Goal: Task Accomplishment & Management: Complete application form

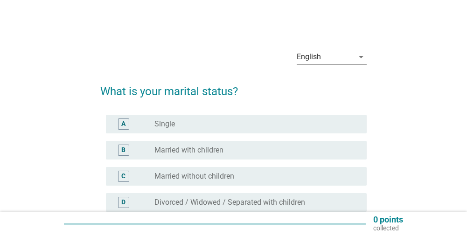
scroll to position [47, 0]
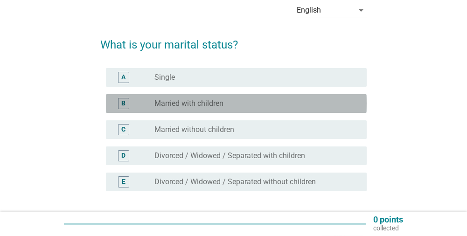
click at [213, 109] on div "B radio_button_unchecked Married with children" at bounding box center [236, 103] width 261 height 19
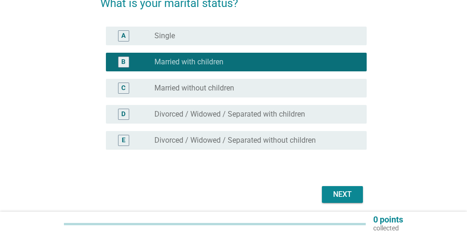
scroll to position [124, 0]
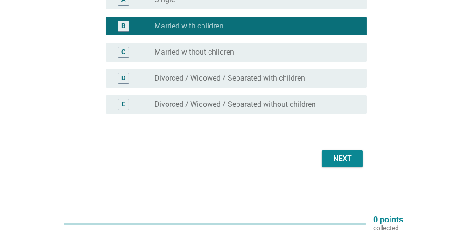
click at [345, 154] on div "Next" at bounding box center [342, 158] width 26 height 11
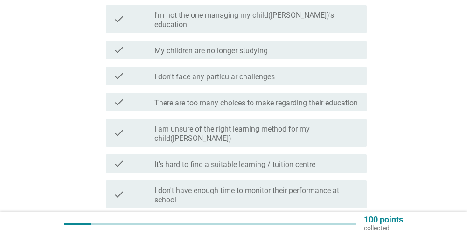
scroll to position [187, 0]
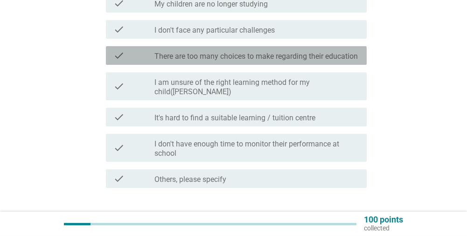
click at [229, 55] on label "There are too many choices to make regarding their education" at bounding box center [255, 56] width 203 height 9
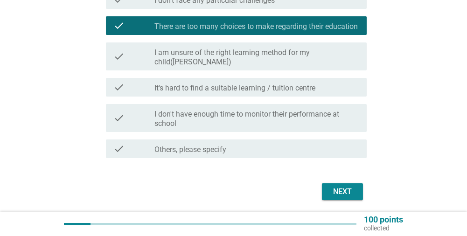
scroll to position [233, 0]
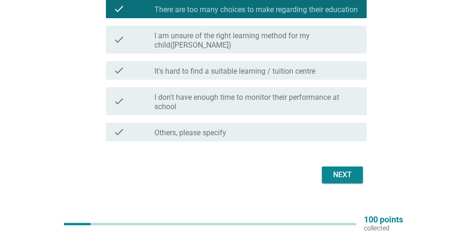
click at [345, 169] on div "Next" at bounding box center [342, 174] width 26 height 11
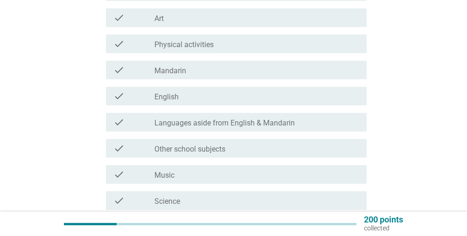
scroll to position [187, 0]
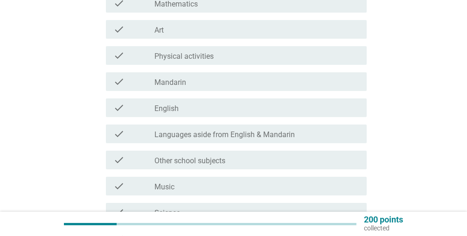
click at [187, 105] on div "check_box_outline_blank English" at bounding box center [256, 107] width 205 height 11
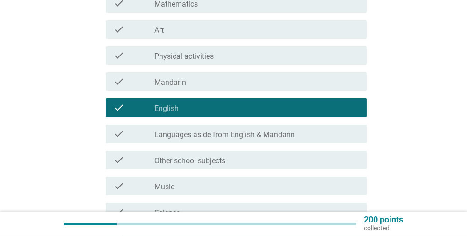
scroll to position [309, 0]
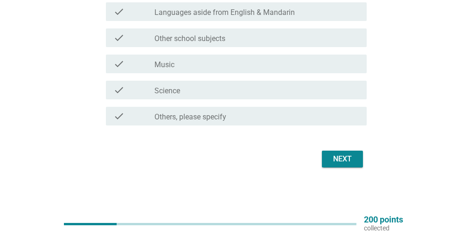
click at [346, 162] on div "Next" at bounding box center [342, 158] width 26 height 11
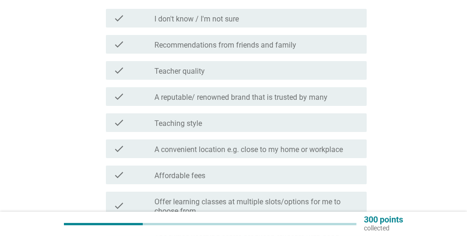
scroll to position [140, 0]
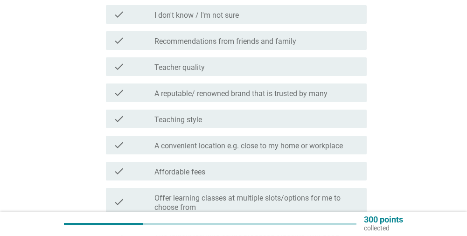
click at [283, 45] on label "Recommendations from friends and family" at bounding box center [225, 41] width 142 height 9
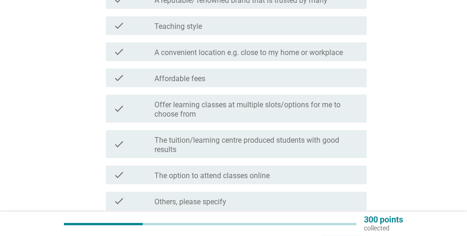
scroll to position [318, 0]
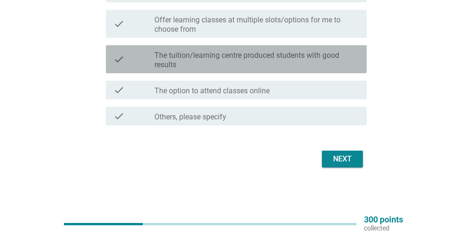
click at [246, 64] on label "The tuition/learning centre produced students with good results" at bounding box center [256, 60] width 205 height 19
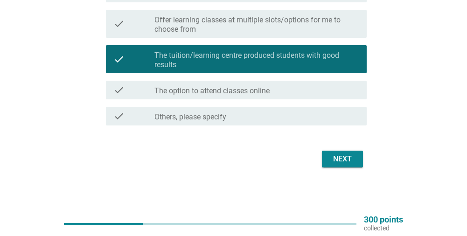
click at [351, 155] on div "Next" at bounding box center [342, 158] width 26 height 11
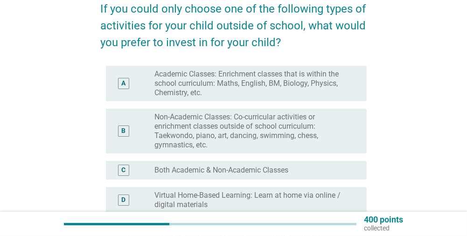
scroll to position [93, 0]
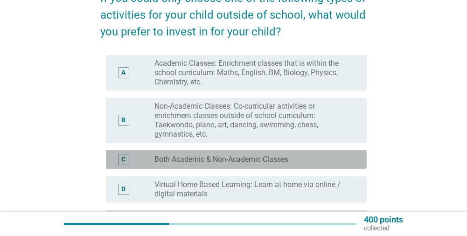
click at [270, 158] on label "Both Academic & Non-Academic Classes" at bounding box center [221, 159] width 134 height 9
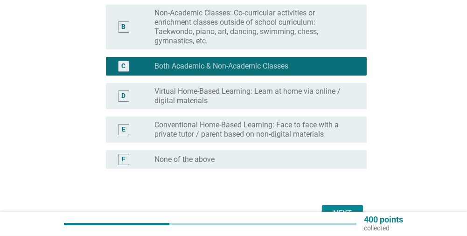
scroll to position [233, 0]
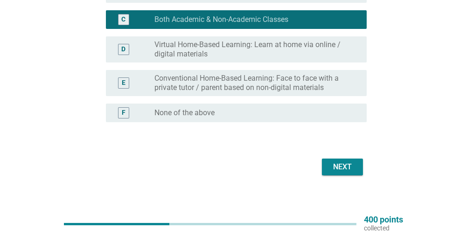
click at [346, 171] on div "Next" at bounding box center [342, 166] width 26 height 11
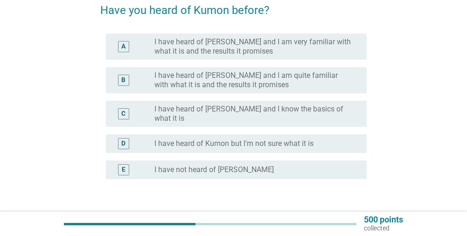
scroll to position [93, 0]
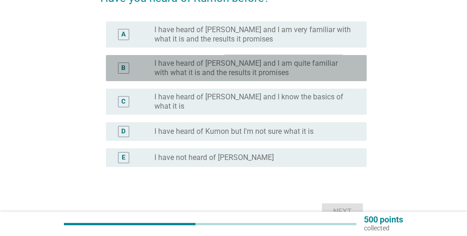
click at [218, 70] on label "I have heard of [PERSON_NAME] and I am quite familiar with what it is and the r…" at bounding box center [252, 68] width 197 height 19
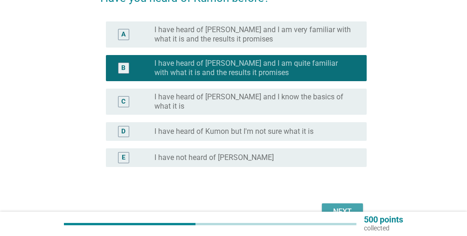
click at [350, 206] on div "Next" at bounding box center [342, 211] width 26 height 11
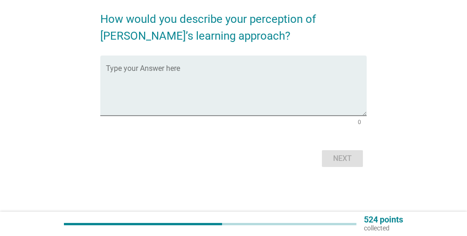
scroll to position [0, 0]
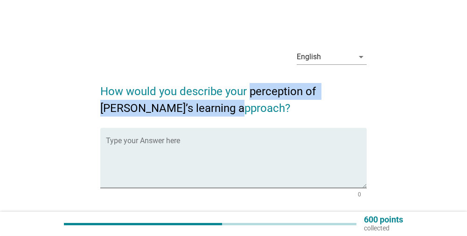
drag, startPoint x: 251, startPoint y: 91, endPoint x: 284, endPoint y: 107, distance: 36.1
click at [284, 107] on h2 "How would you describe your perception of [PERSON_NAME]’s learning approach?" at bounding box center [233, 95] width 266 height 43
copy h2 "perception of [PERSON_NAME]’s learning approach?"
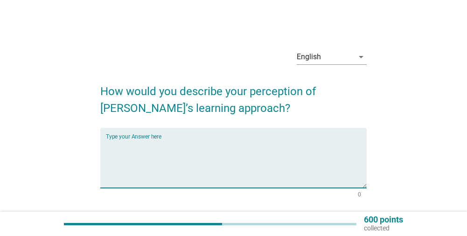
click at [245, 149] on textarea "Type your Answer here" at bounding box center [236, 163] width 261 height 49
paste textarea "allowing your child to study independently at their “just right” level, they ar…"
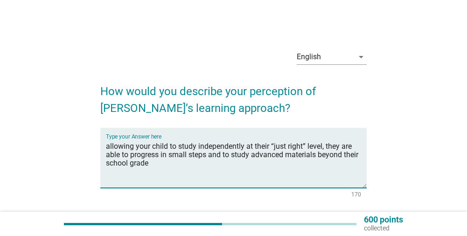
click at [152, 147] on textarea "allowing your child to study independently at their “just right” level, they ar…" at bounding box center [236, 163] width 261 height 49
click at [106, 149] on textarea "allowing my child to study independently at their “just right” level, they are …" at bounding box center [236, 163] width 261 height 49
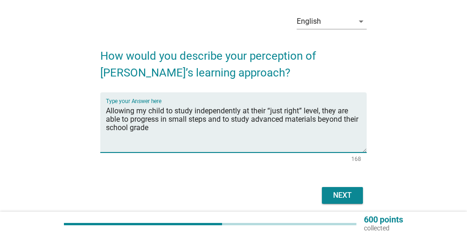
scroll to position [47, 0]
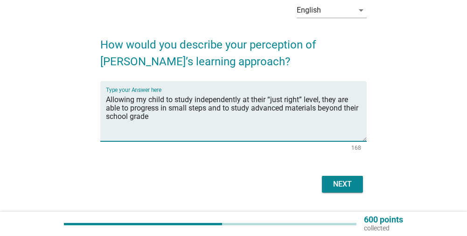
type textarea "Allowing my child to study independently at their “just right” level, they are …"
click at [360, 185] on button "Next" at bounding box center [342, 184] width 41 height 17
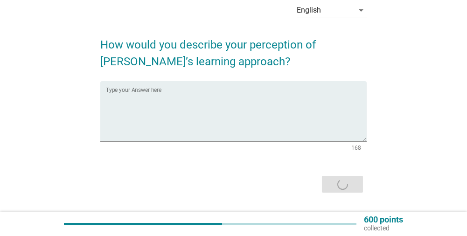
scroll to position [0, 0]
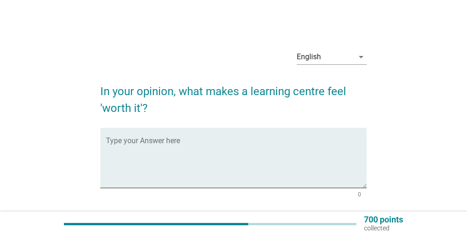
click at [100, 89] on div "English arrow_drop_down In your opinion, what makes a learning centre feel 'wor…" at bounding box center [233, 142] width 281 height 215
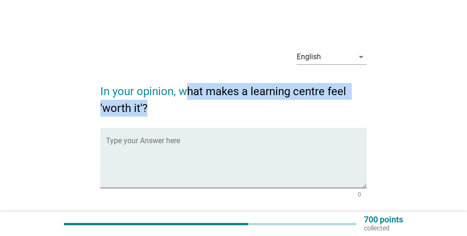
drag, startPoint x: 183, startPoint y: 89, endPoint x: 187, endPoint y: 106, distance: 18.3
click at [187, 106] on h2 "In your opinion, what makes a learning centre feel 'worth it'?" at bounding box center [233, 95] width 266 height 43
copy h2 "hat makes a learning centre feel 'worth it'?"
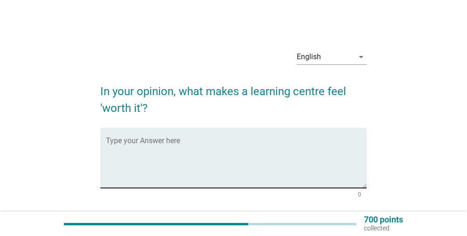
click at [252, 158] on textarea "Type your Answer here" at bounding box center [236, 163] width 261 height 49
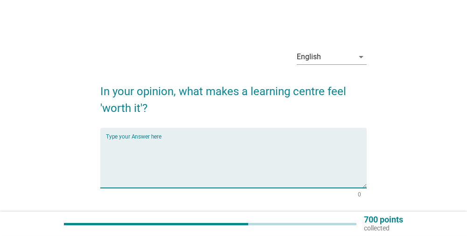
paste textarea "personalized learning, access to resources, support and guidance, flexibility, …"
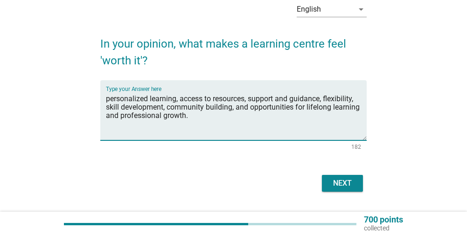
scroll to position [72, 0]
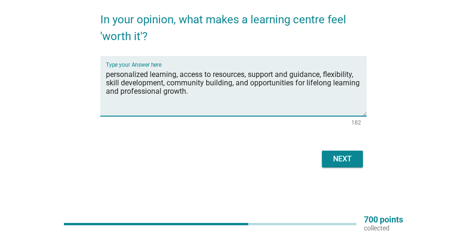
type textarea "personalized learning, access to resources, support and guidance, flexibility, …"
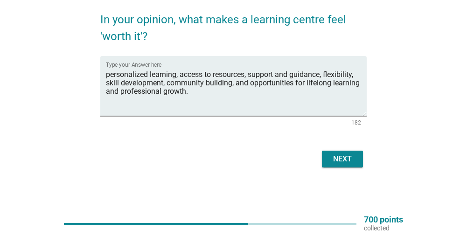
click at [354, 161] on div "Next" at bounding box center [342, 158] width 26 height 11
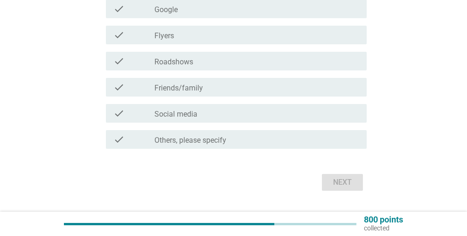
scroll to position [187, 0]
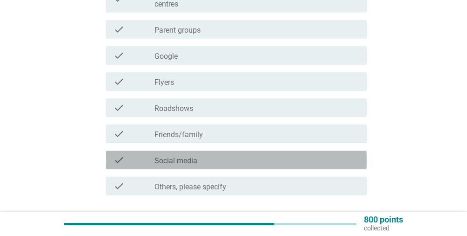
click at [200, 162] on div "check_box_outline_blank Social media" at bounding box center [256, 159] width 205 height 11
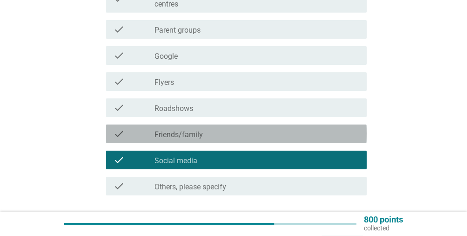
click at [190, 136] on label "Friends/family" at bounding box center [178, 134] width 48 height 9
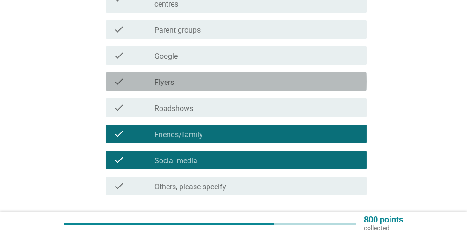
click at [187, 81] on div "check_box_outline_blank Flyers" at bounding box center [256, 81] width 205 height 11
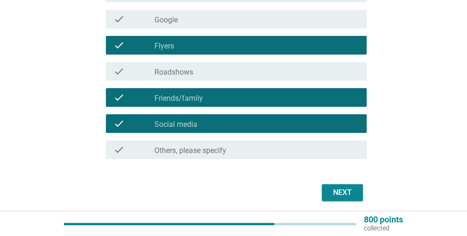
scroll to position [256, 0]
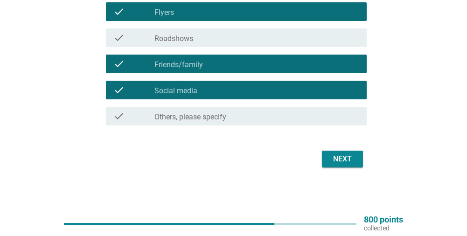
click at [334, 157] on div "Next" at bounding box center [342, 158] width 26 height 11
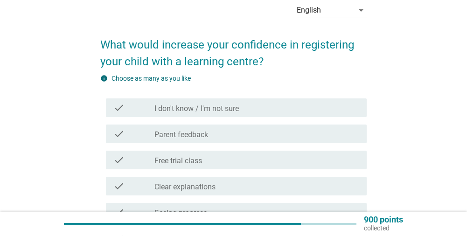
scroll to position [93, 0]
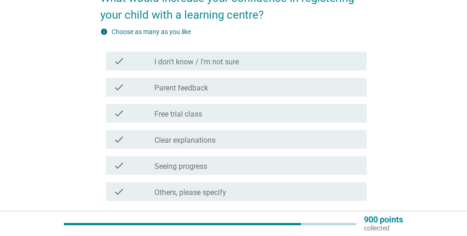
click at [204, 113] on div "check_box_outline_blank Free trial class" at bounding box center [256, 113] width 205 height 11
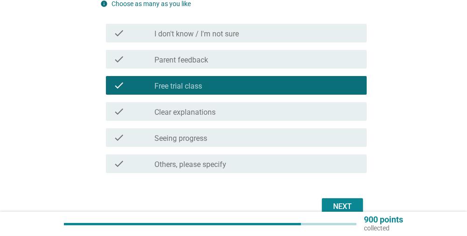
scroll to position [140, 0]
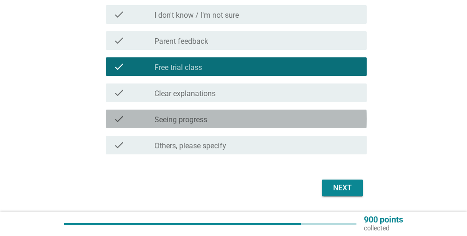
click at [207, 121] on label "Seeing progress" at bounding box center [180, 119] width 53 height 9
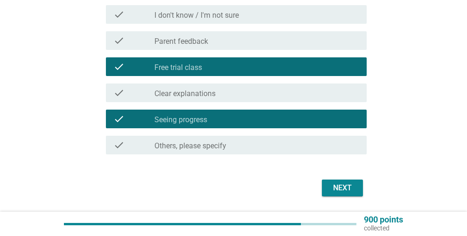
click at [331, 187] on div "Next" at bounding box center [342, 187] width 26 height 11
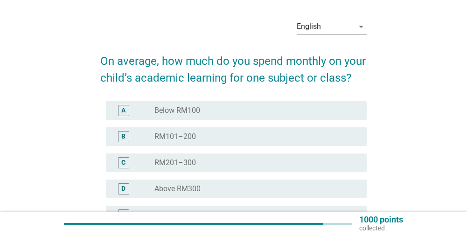
scroll to position [47, 0]
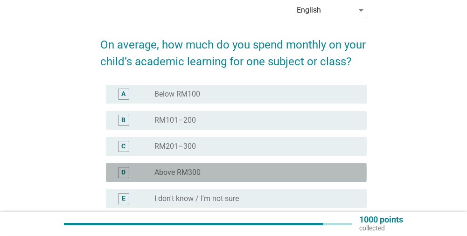
click at [201, 173] on div "radio_button_unchecked Above RM300" at bounding box center [252, 172] width 197 height 9
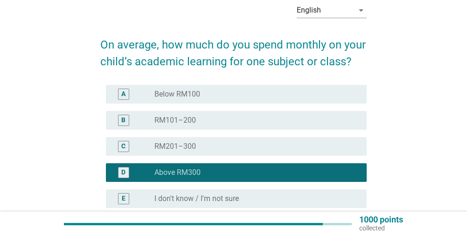
scroll to position [140, 0]
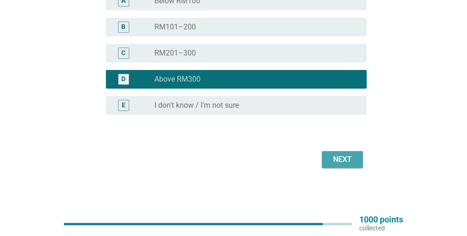
click at [361, 158] on button "Next" at bounding box center [342, 159] width 41 height 17
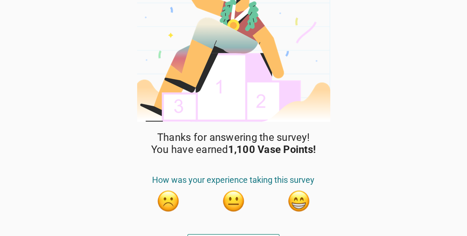
scroll to position [59, 0]
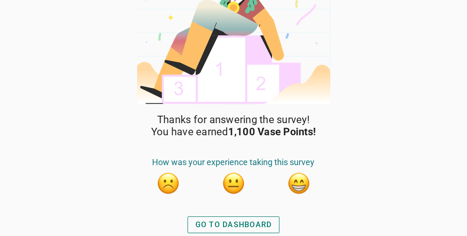
click at [249, 229] on div "GO TO DASHBOARD" at bounding box center [233, 224] width 76 height 11
